Goal: Task Accomplishment & Management: Use online tool/utility

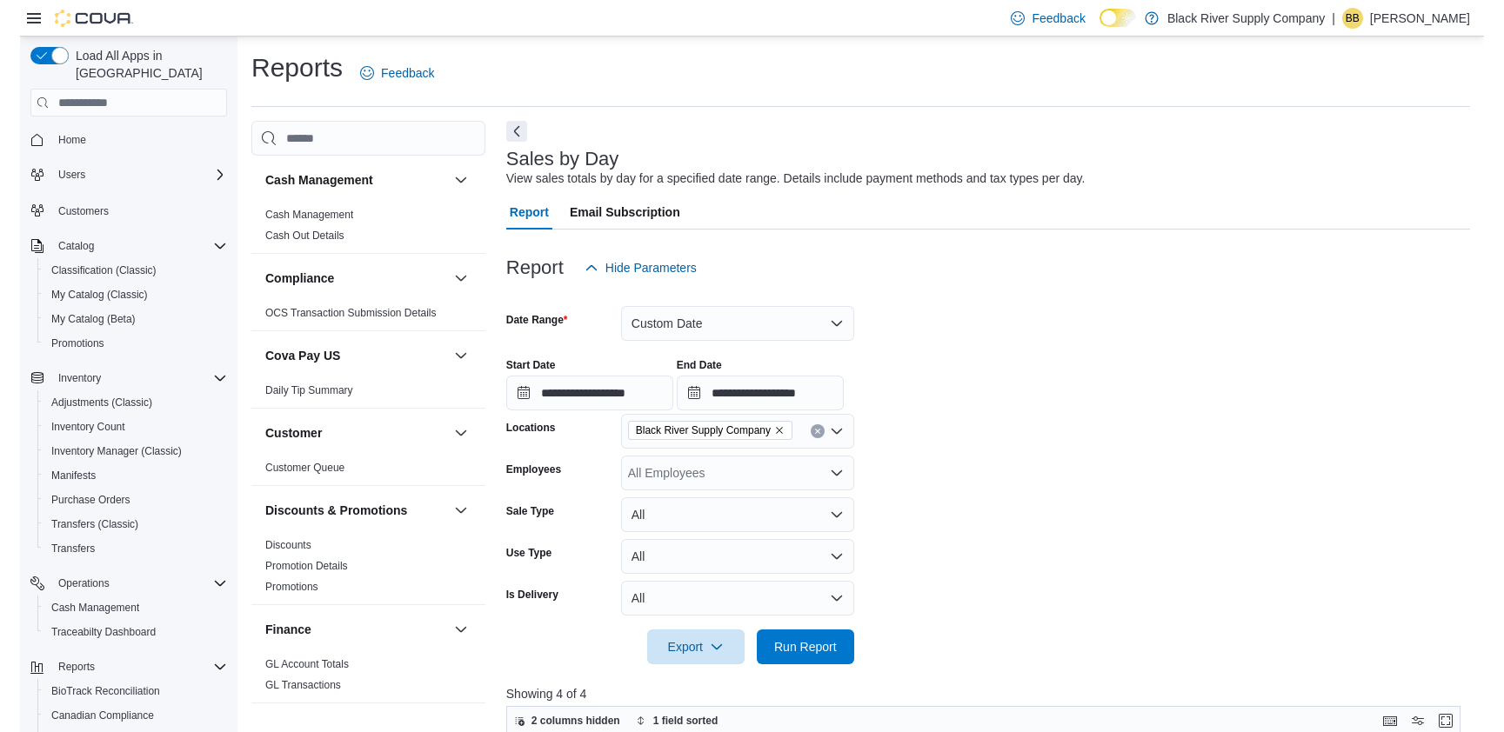
scroll to position [506, 0]
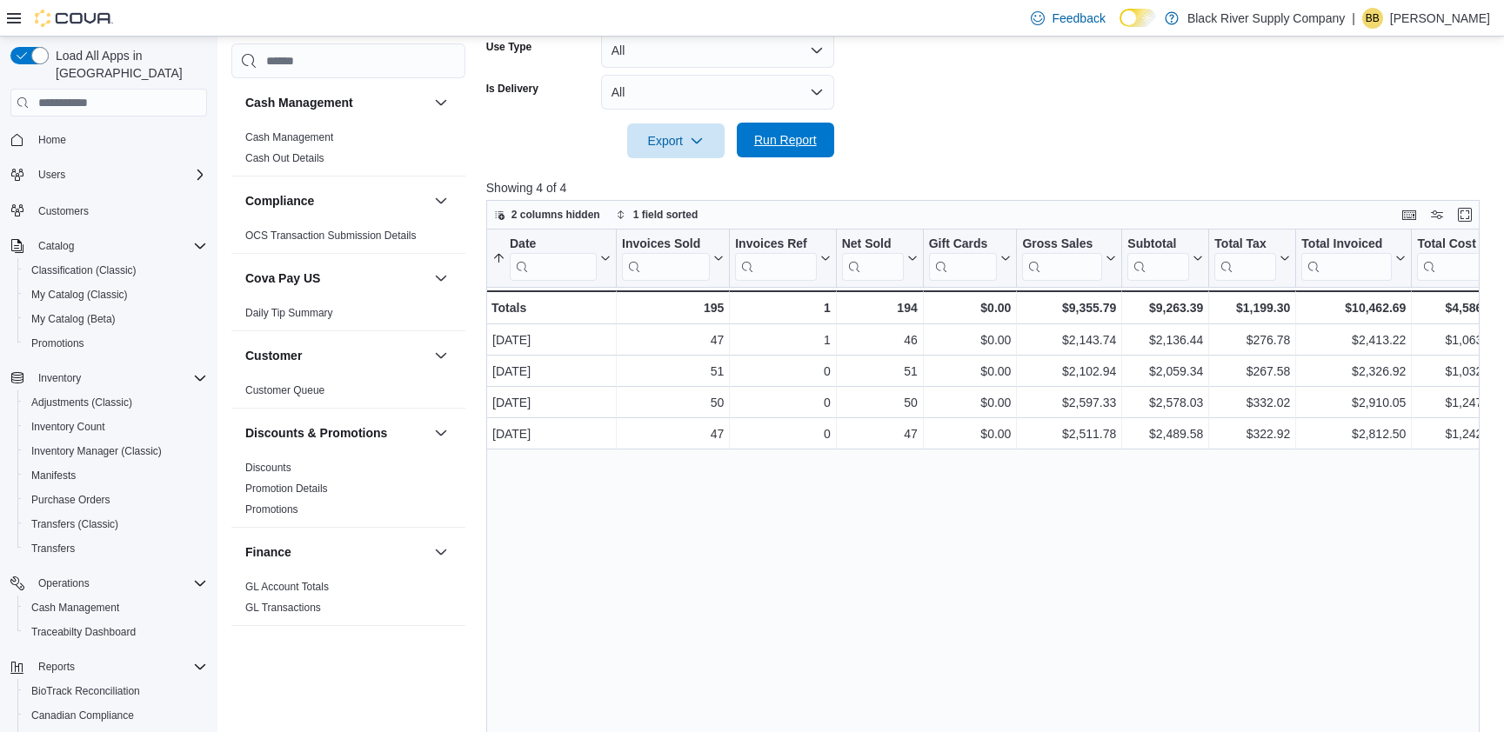
click at [819, 142] on span "Run Report" at bounding box center [785, 140] width 77 height 35
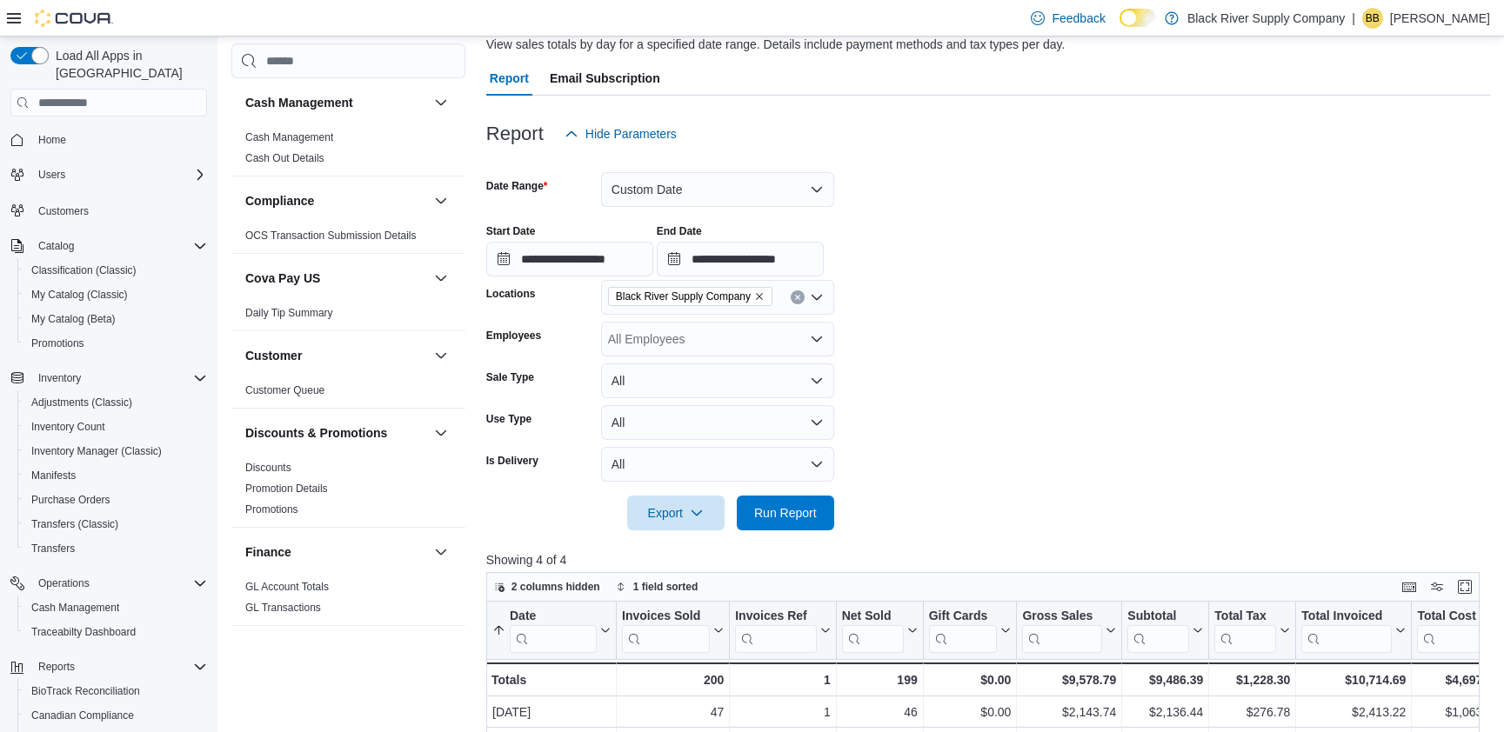
scroll to position [0, 0]
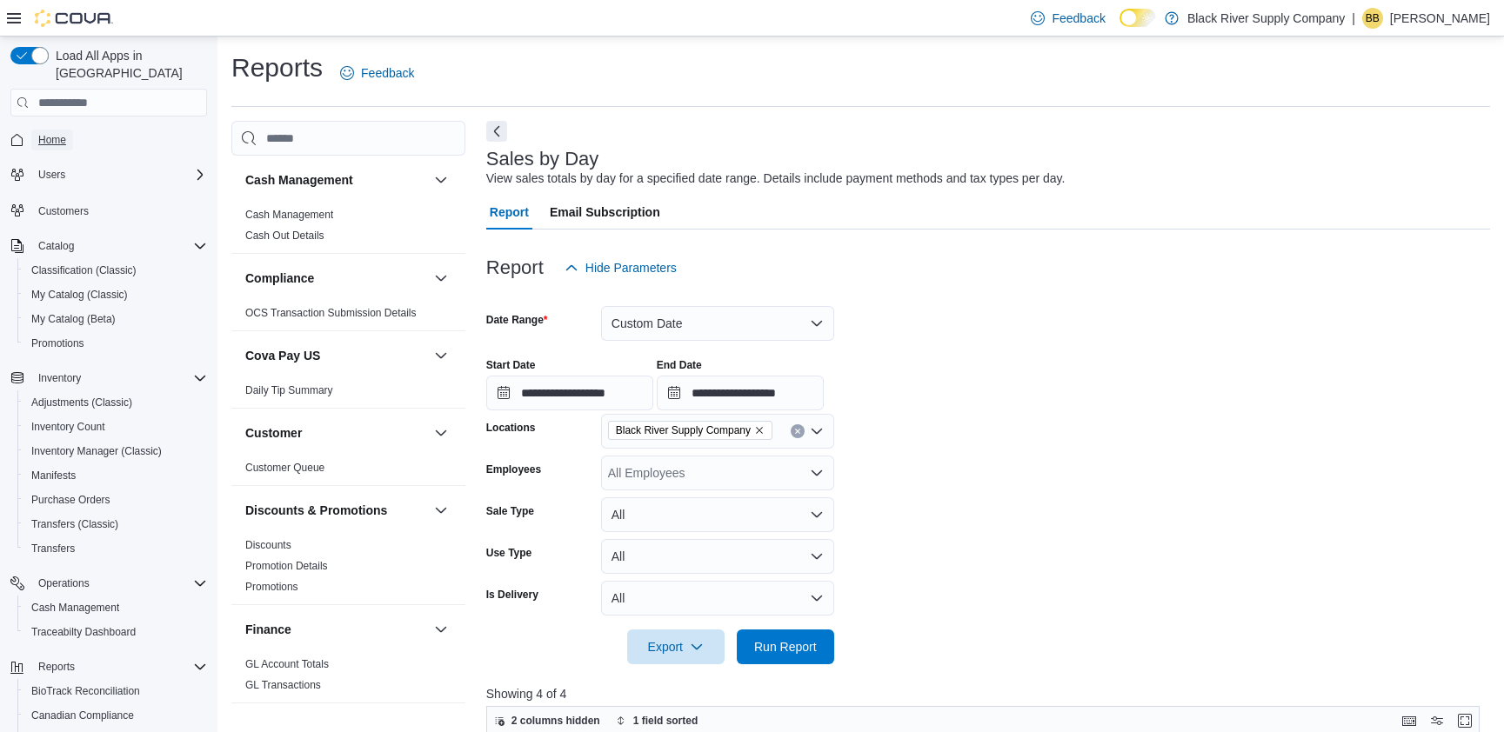
click at [52, 133] on span "Home" at bounding box center [52, 140] width 28 height 14
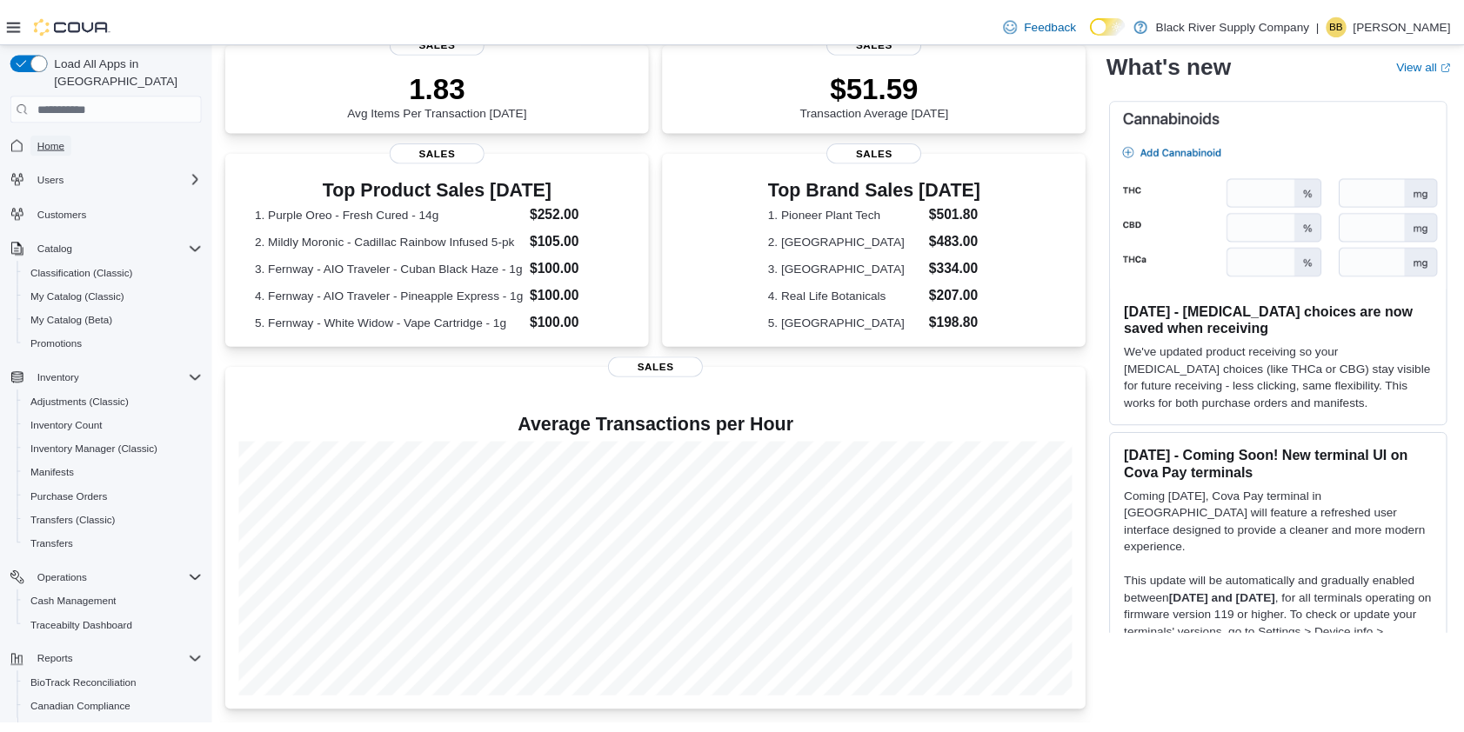
scroll to position [384, 0]
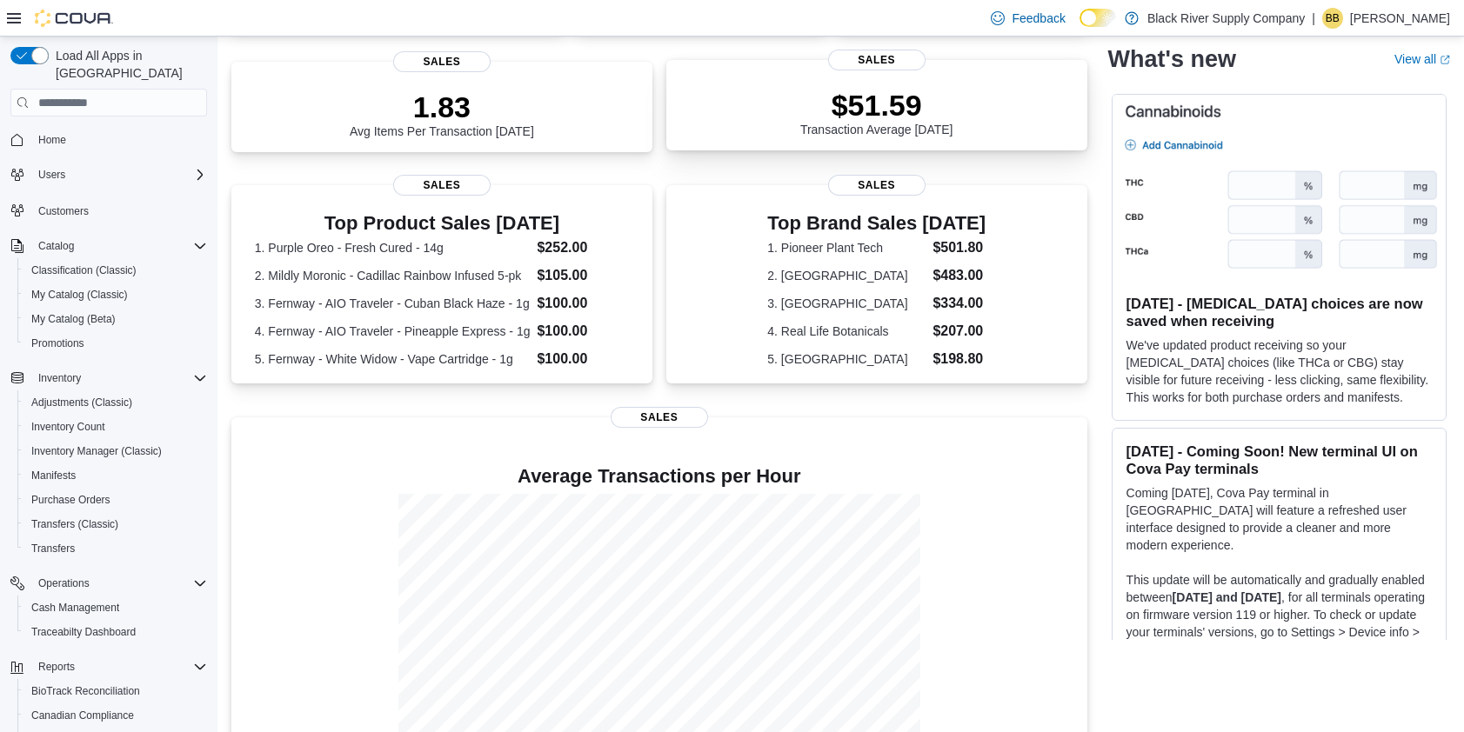
click at [948, 129] on div "$51.59 Transaction Average [DATE]" at bounding box center [876, 112] width 153 height 49
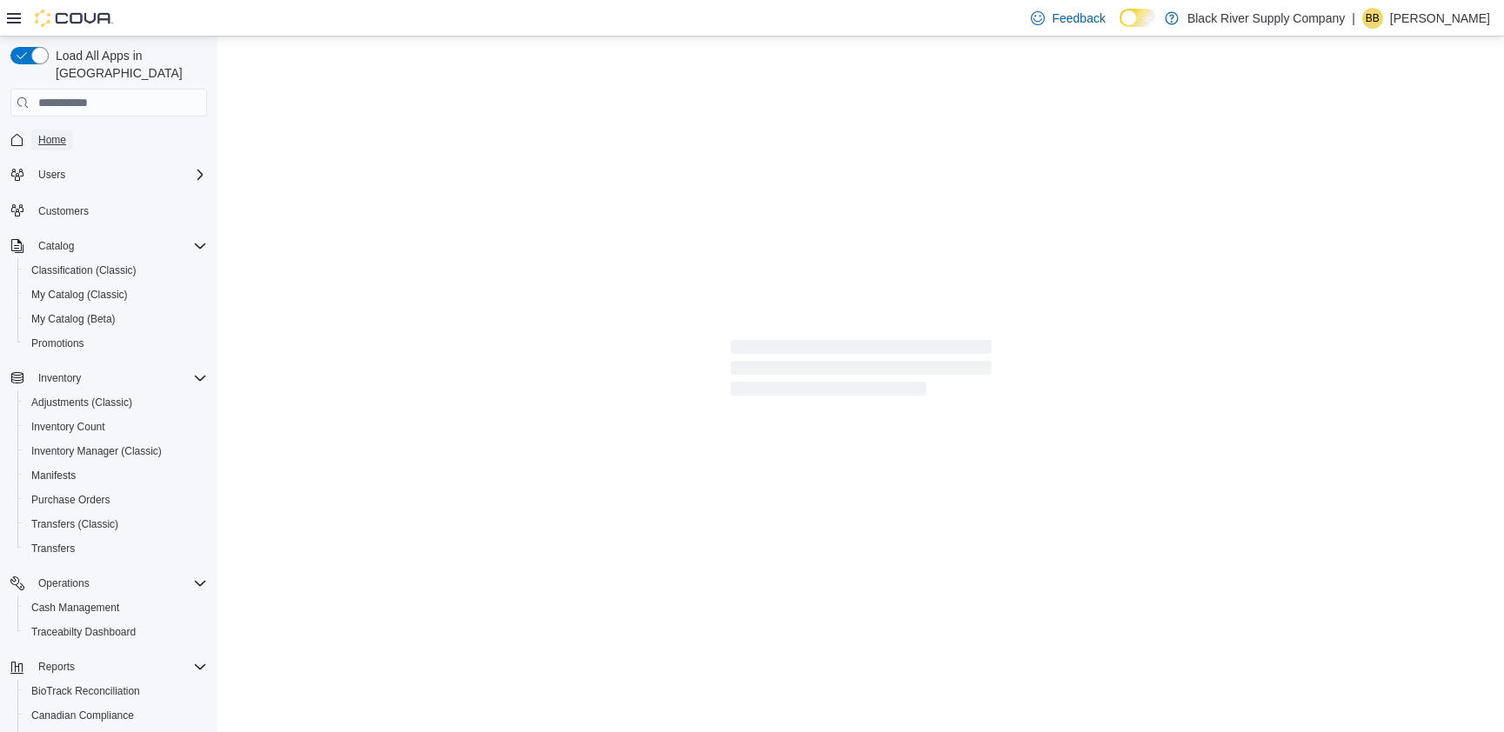
click at [56, 133] on span "Home" at bounding box center [52, 140] width 28 height 14
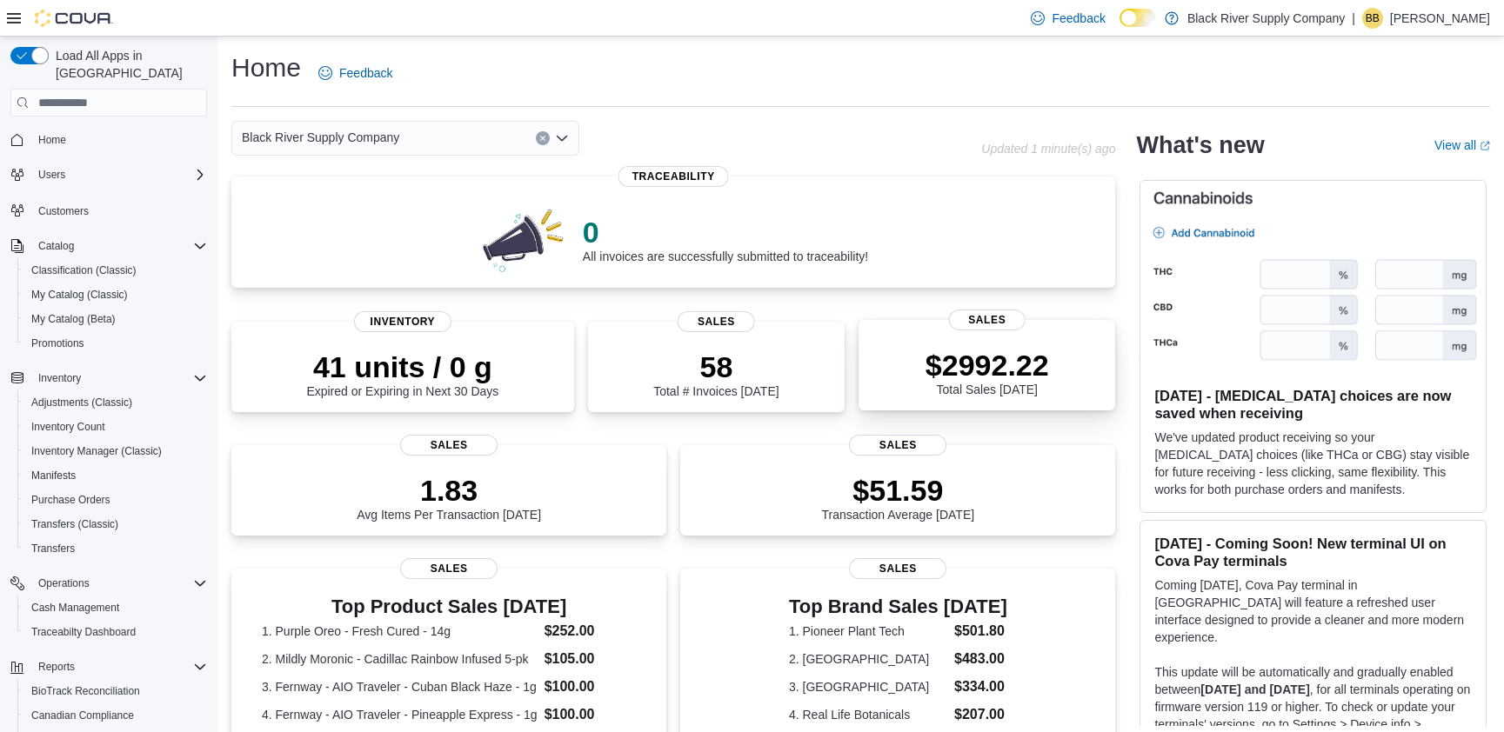
click at [999, 355] on p "$2992.22" at bounding box center [987, 365] width 124 height 35
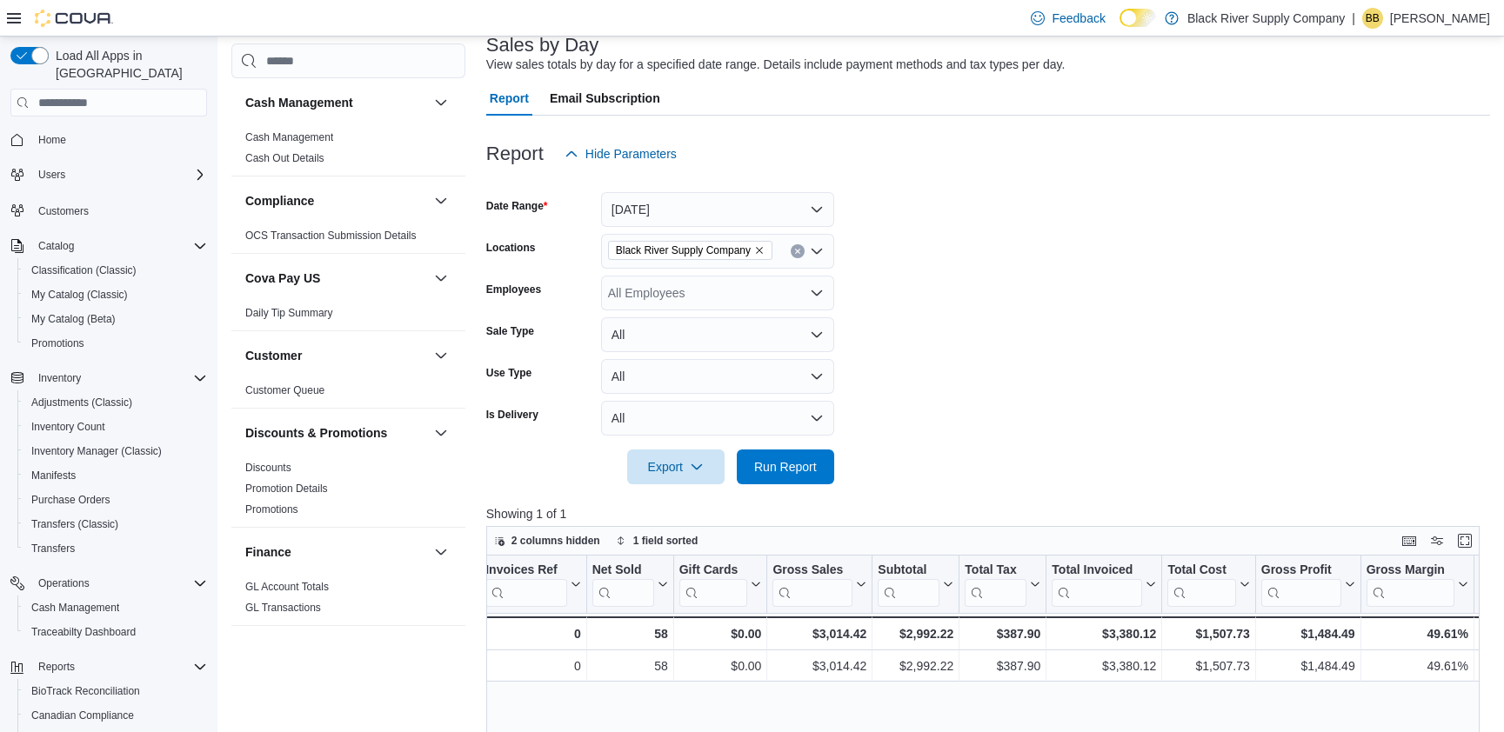
scroll to position [88, 0]
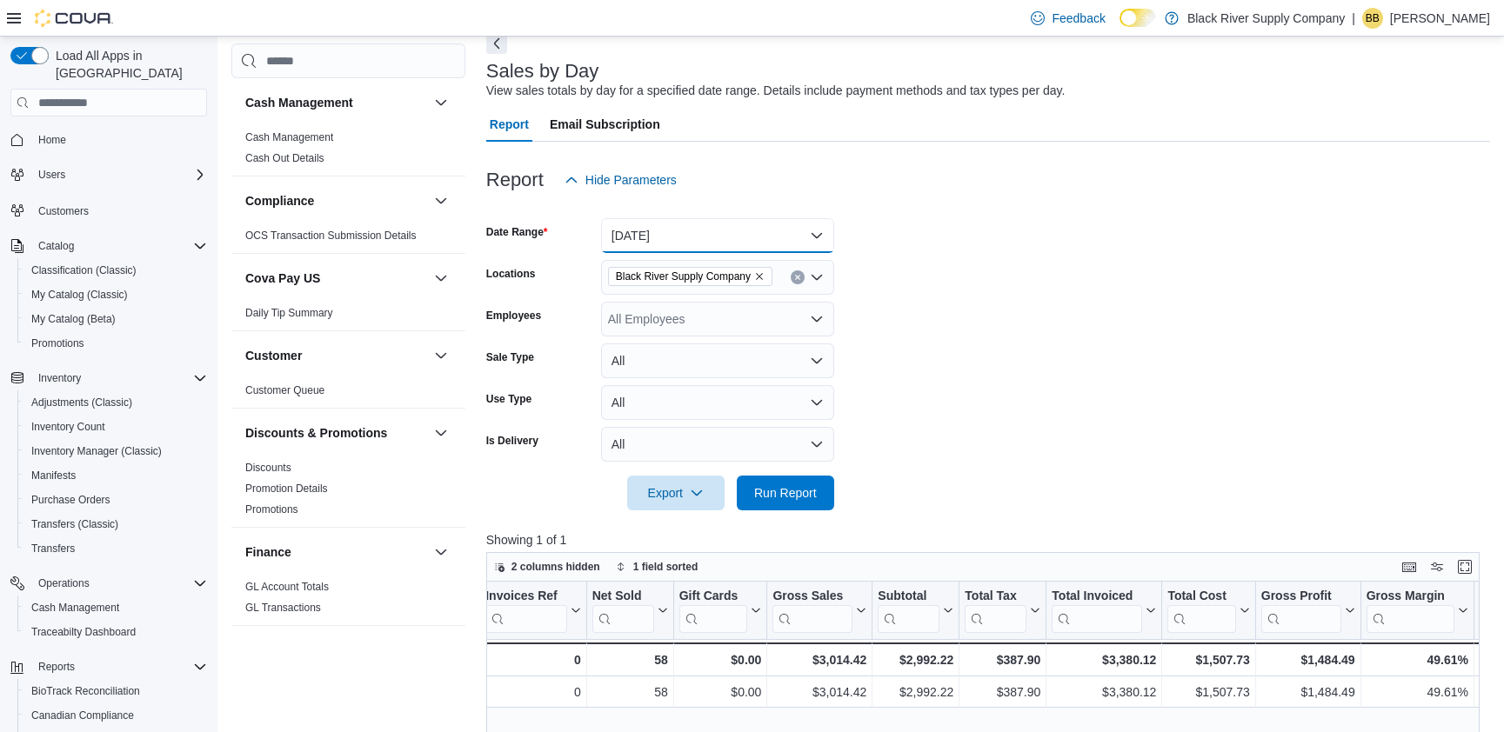
click at [823, 232] on button "[DATE]" at bounding box center [717, 235] width 233 height 35
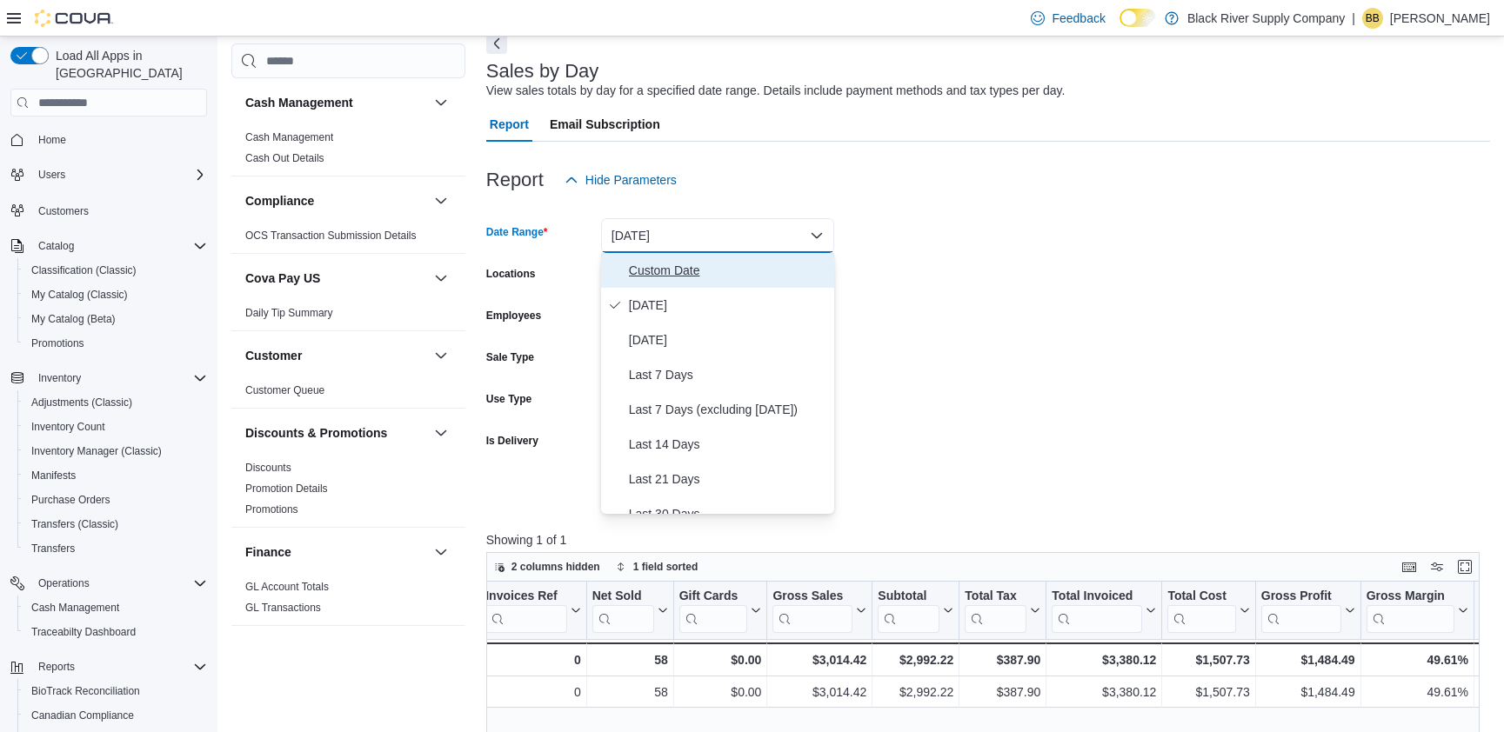
click at [744, 271] on span "Custom Date" at bounding box center [728, 270] width 198 height 21
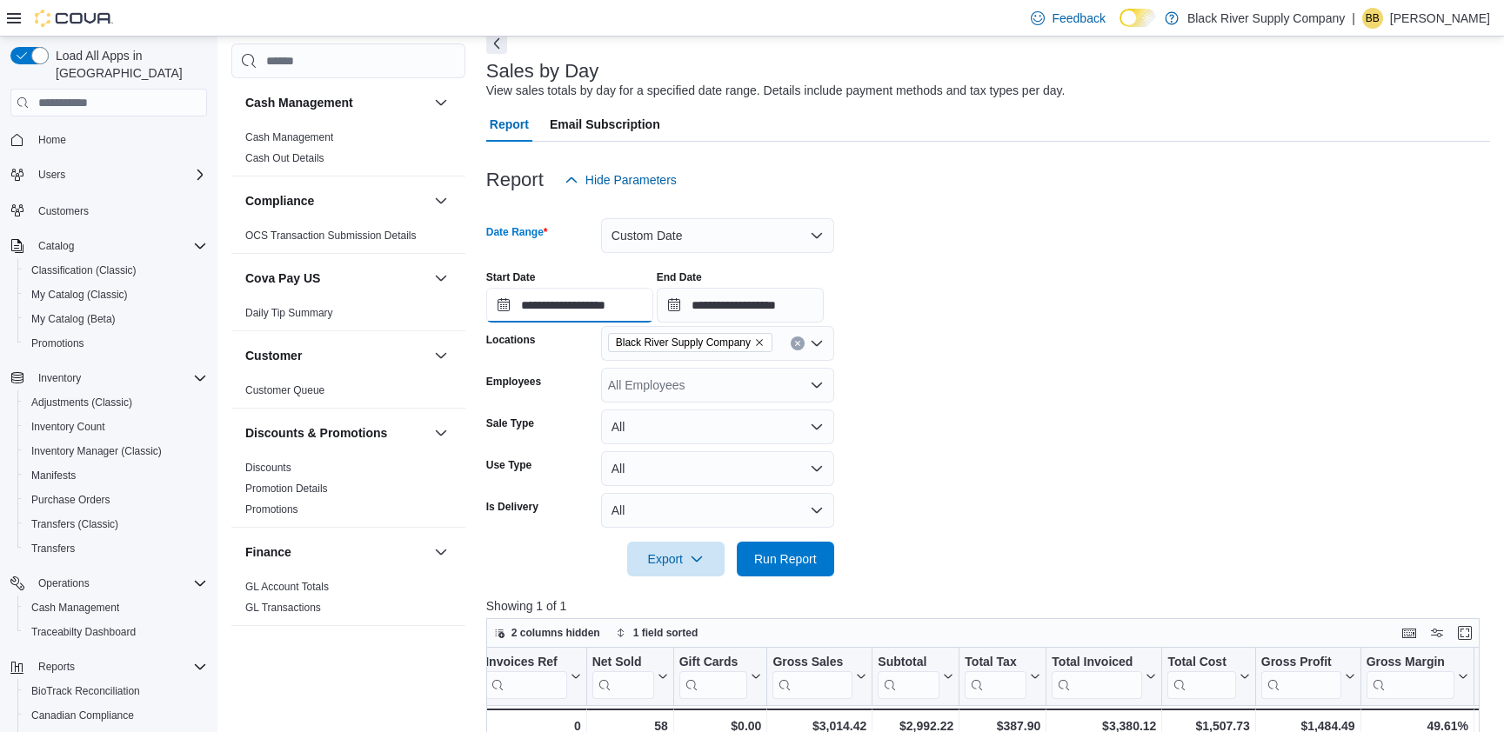
click at [640, 302] on input "**********" at bounding box center [569, 305] width 167 height 35
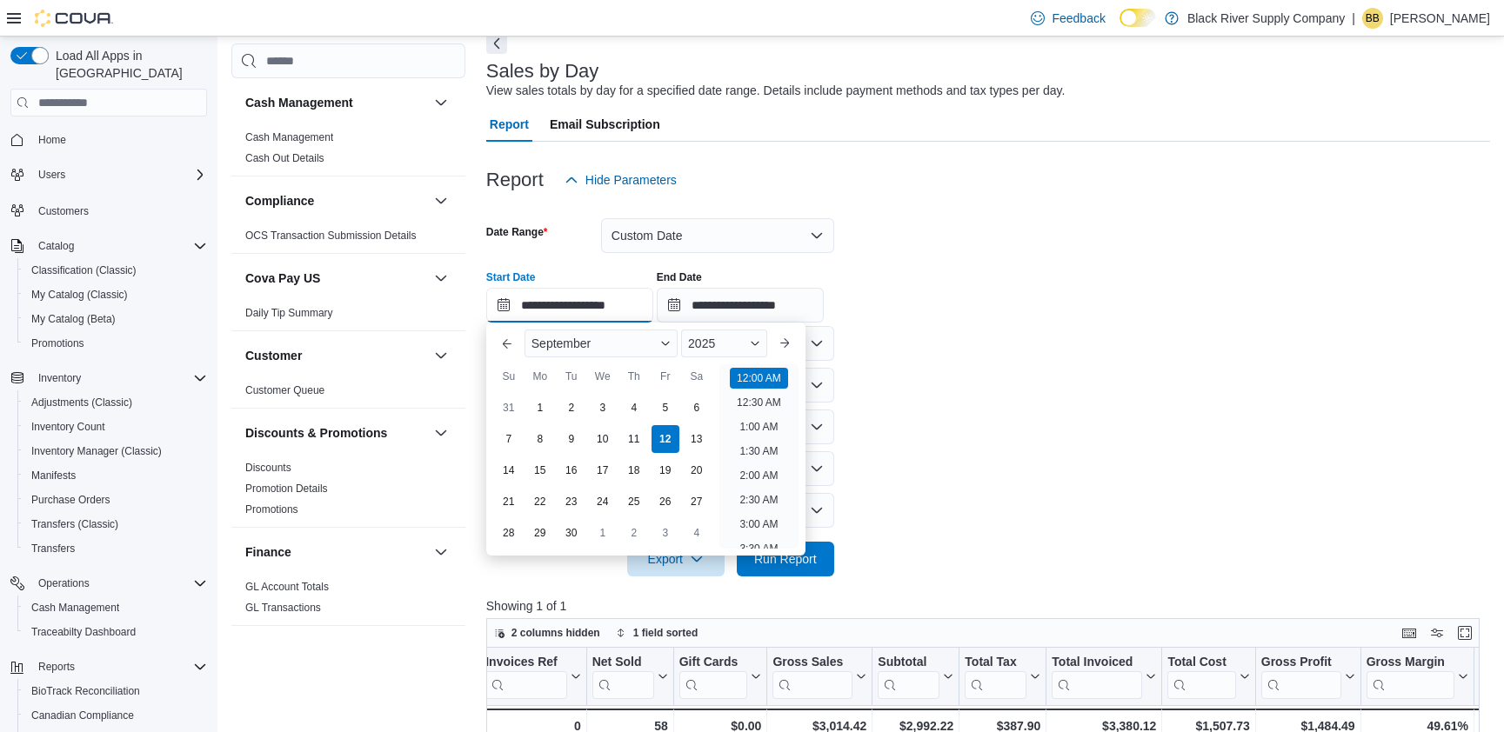
scroll to position [54, 0]
click at [579, 443] on div "9" at bounding box center [571, 439] width 30 height 30
type input "**********"
click at [847, 434] on form "**********" at bounding box center [988, 386] width 1004 height 379
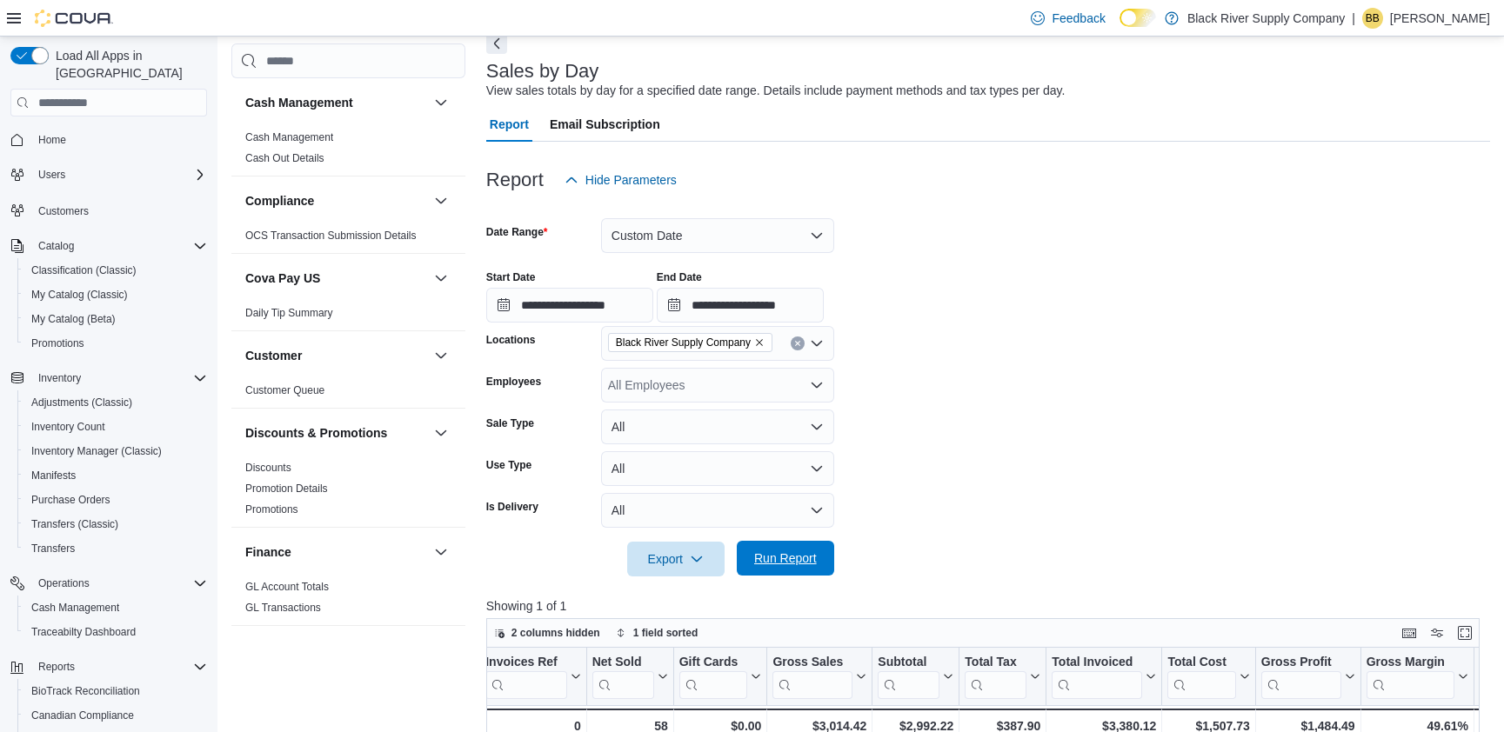
click at [804, 547] on span "Run Report" at bounding box center [785, 558] width 77 height 35
